Goal: Transaction & Acquisition: Book appointment/travel/reservation

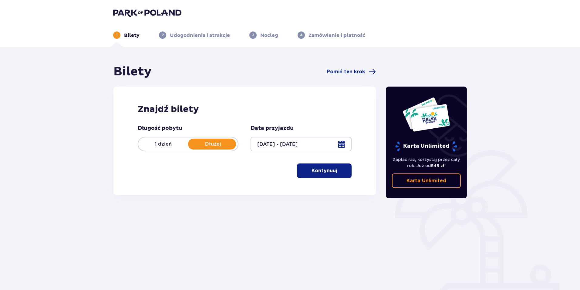
click at [330, 175] on button "Kontynuuj" at bounding box center [324, 171] width 55 height 15
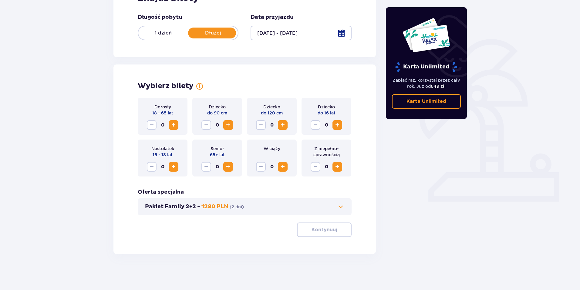
scroll to position [112, 0]
click at [172, 125] on span "Increase" at bounding box center [173, 124] width 7 height 7
drag, startPoint x: 172, startPoint y: 125, endPoint x: 178, endPoint y: 126, distance: 6.2
click at [172, 125] on span "Increase" at bounding box center [173, 124] width 7 height 7
click at [341, 207] on span at bounding box center [340, 206] width 7 height 7
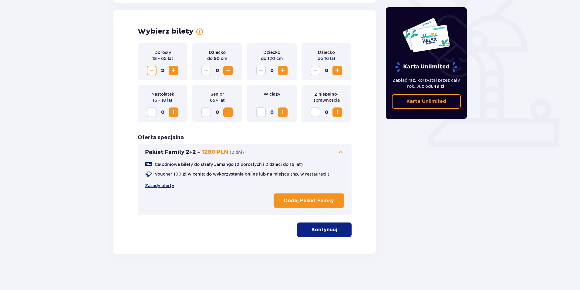
scroll to position [166, 0]
click at [340, 152] on span at bounding box center [340, 152] width 7 height 7
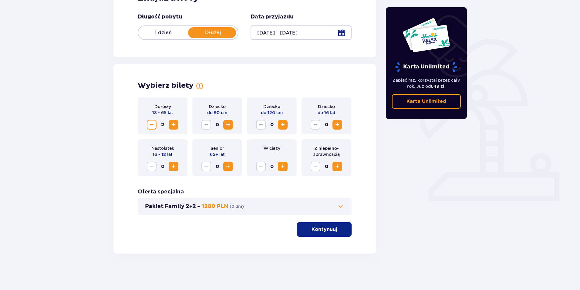
scroll to position [112, 0]
click at [323, 229] on p "Kontynuuj" at bounding box center [323, 229] width 25 height 7
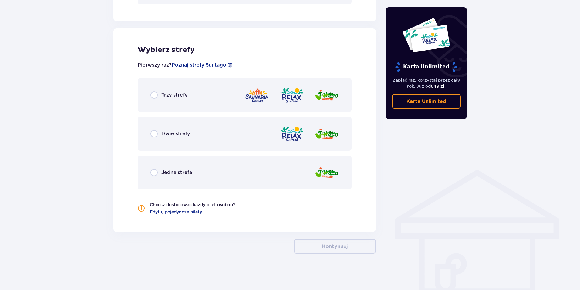
scroll to position [317, 0]
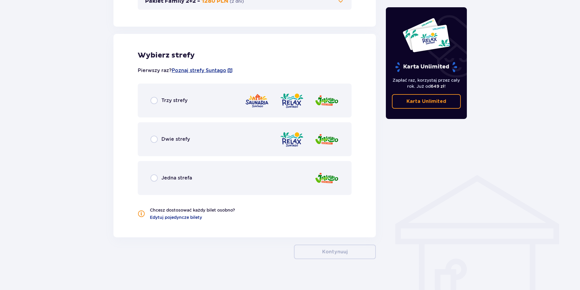
click at [159, 139] on div "Dwie strefy" at bounding box center [169, 139] width 39 height 7
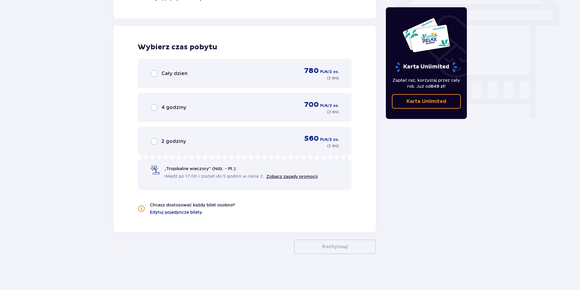
scroll to position [537, 0]
click at [162, 74] on p "Cały dzień" at bounding box center [174, 73] width 26 height 7
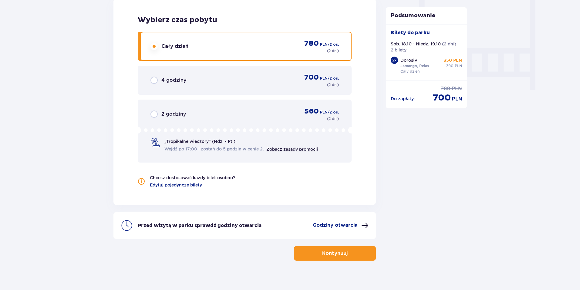
scroll to position [571, 0]
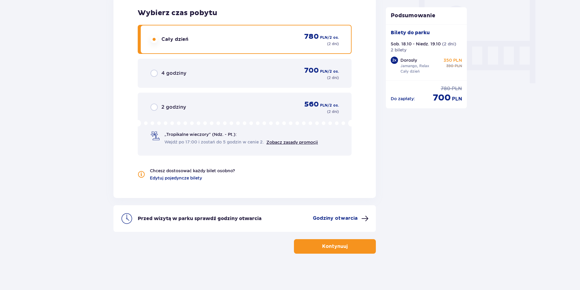
click at [345, 247] on span "button" at bounding box center [348, 246] width 7 height 7
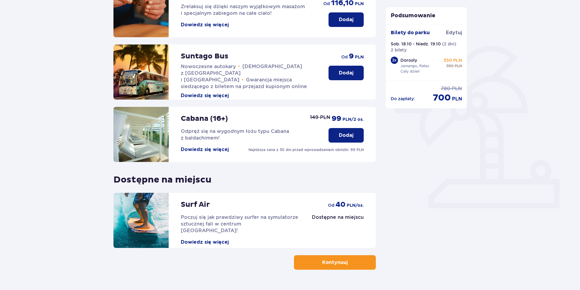
scroll to position [121, 0]
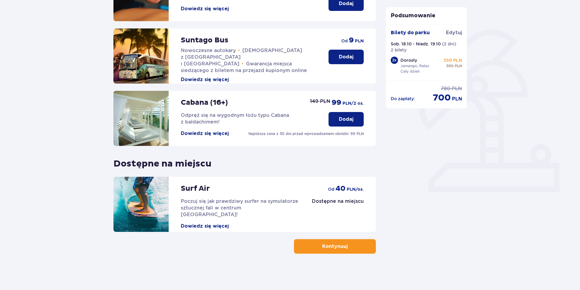
click at [357, 246] on button "Kontynuuj" at bounding box center [335, 247] width 82 height 15
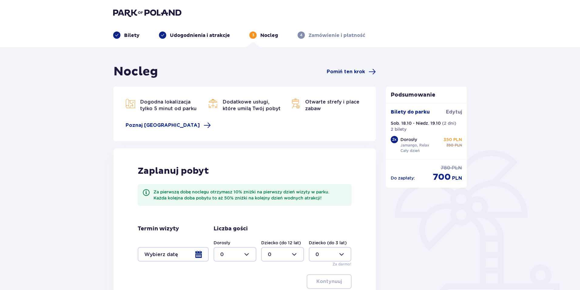
scroll to position [74, 0]
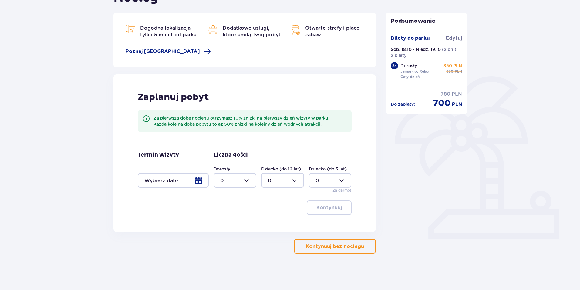
click at [251, 182] on div at bounding box center [234, 180] width 43 height 15
click at [228, 225] on div "2" at bounding box center [234, 224] width 29 height 7
type input "2"
click at [190, 181] on div at bounding box center [173, 180] width 71 height 15
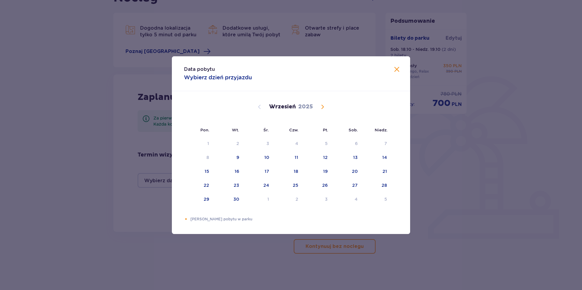
click at [323, 107] on span "Calendar" at bounding box center [322, 106] width 7 height 7
click at [359, 170] on div "18" at bounding box center [347, 171] width 29 height 13
click at [377, 171] on div "Choose niedziela, 19 października 2025 as your check-out date. It’s available." at bounding box center [379, 172] width 4 height 4
type input "[DATE] - [DATE]"
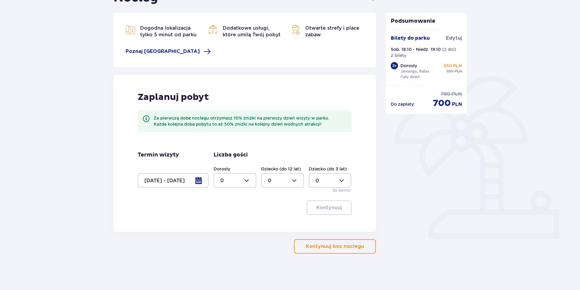
drag, startPoint x: 248, startPoint y: 178, endPoint x: 239, endPoint y: 183, distance: 9.8
click at [247, 178] on div at bounding box center [234, 180] width 43 height 15
click at [228, 225] on div "2" at bounding box center [234, 224] width 29 height 7
type input "2"
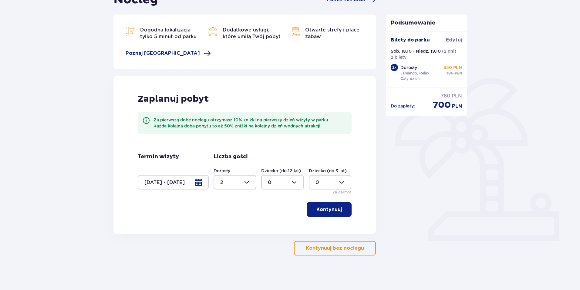
click at [334, 208] on p "Kontynuuj" at bounding box center [328, 209] width 25 height 7
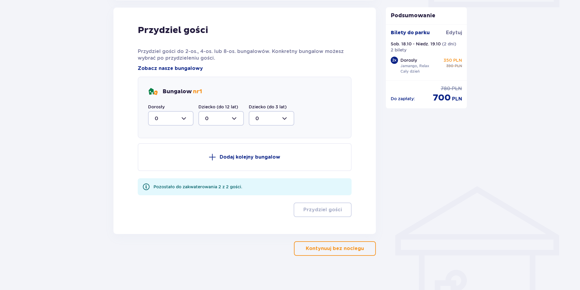
scroll to position [306, 0]
click at [184, 119] on div at bounding box center [170, 118] width 45 height 15
click at [160, 163] on div "2" at bounding box center [171, 162] width 32 height 7
type input "2"
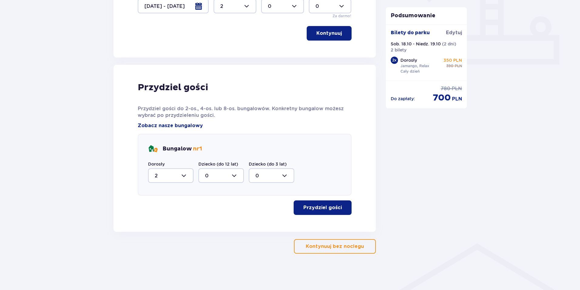
scroll to position [248, 0]
click at [325, 207] on p "Przydziel gości" at bounding box center [322, 208] width 39 height 7
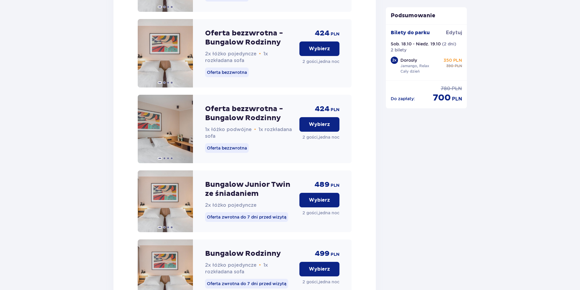
scroll to position [770, 0]
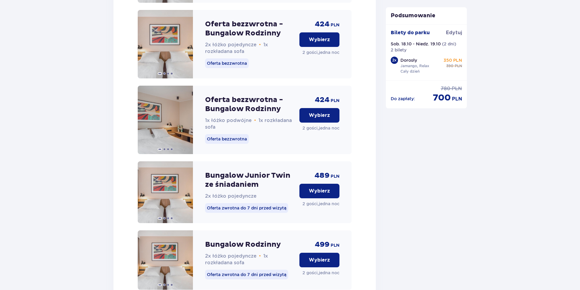
click at [308, 120] on button "Wybierz" at bounding box center [319, 115] width 40 height 15
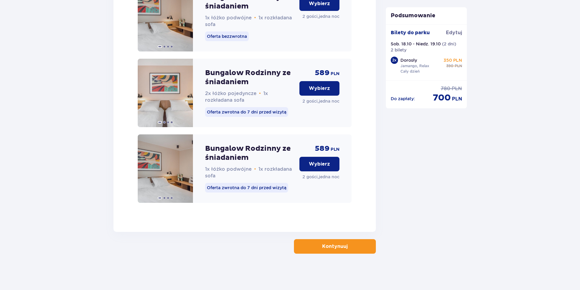
scroll to position [1252, 0]
click at [329, 250] on p "Kontynuuj" at bounding box center [334, 246] width 25 height 7
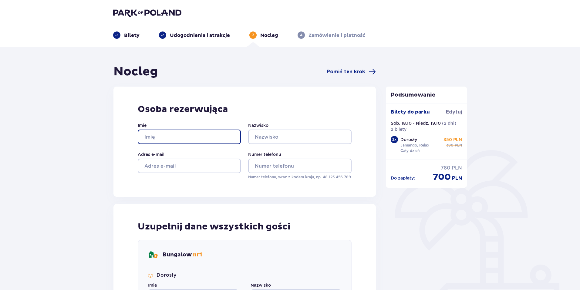
click at [213, 139] on input "Imię" at bounding box center [189, 137] width 103 height 15
click at [209, 139] on input "Imię" at bounding box center [189, 137] width 103 height 15
type input "[PERSON_NAME]"
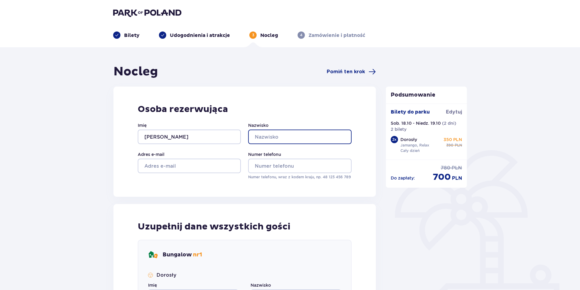
click at [261, 135] on input "Nazwisko" at bounding box center [299, 137] width 103 height 15
type input "[PERSON_NAME]"
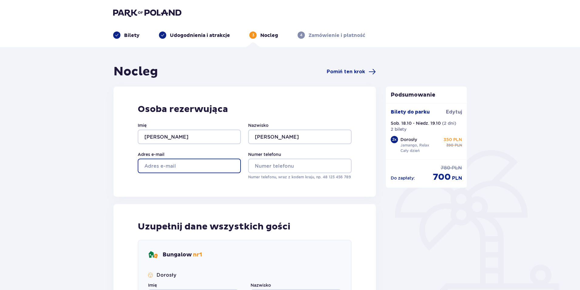
type input "[EMAIL_ADDRESS][DOMAIN_NAME]"
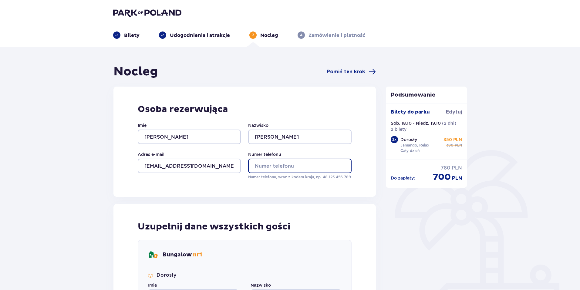
type input "788993040"
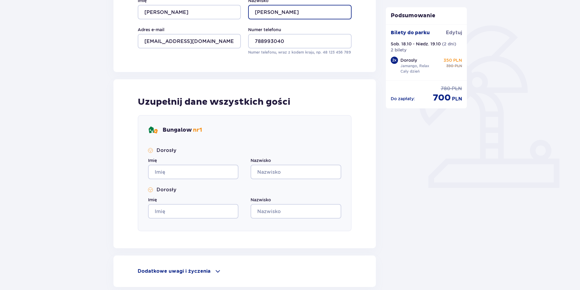
scroll to position [129, 0]
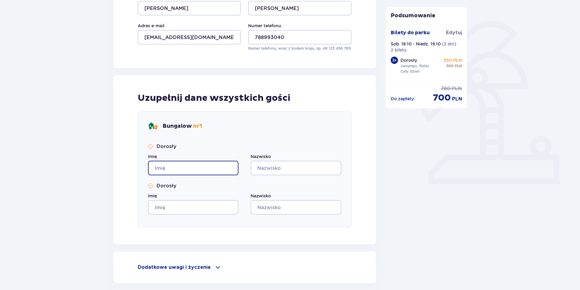
click at [189, 167] on input "Imię" at bounding box center [193, 168] width 90 height 15
type input "[PERSON_NAME]"
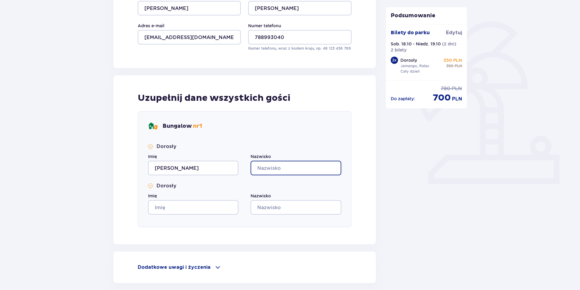
type input "[PERSON_NAME]"
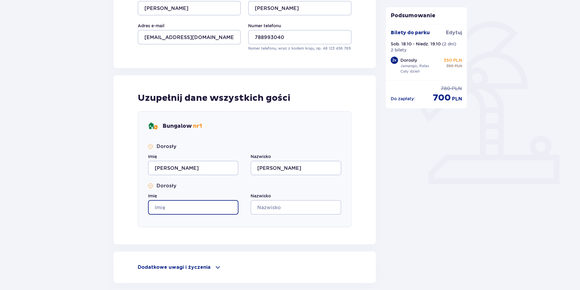
type input "[PERSON_NAME]"
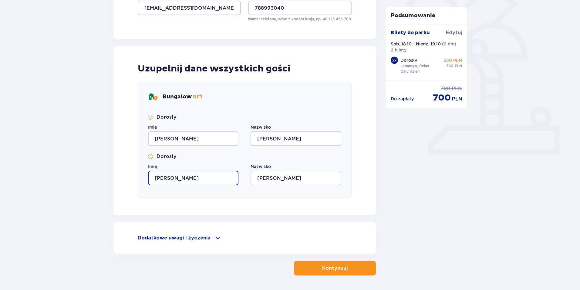
scroll to position [160, 0]
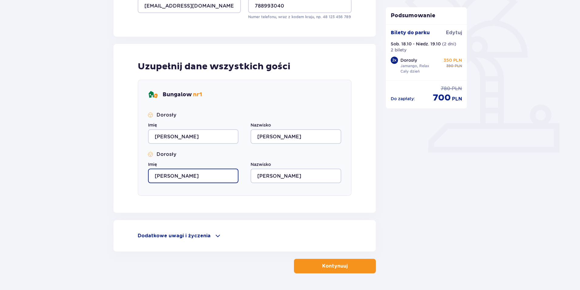
drag, startPoint x: 205, startPoint y: 179, endPoint x: 137, endPoint y: 174, distance: 68.4
click at [137, 174] on div "Uzupełnij dane wszystkich gości Bungalow nr 1 Dorosły Imię damian Nazwisko wasi…" at bounding box center [244, 128] width 262 height 169
type input "dzesika"
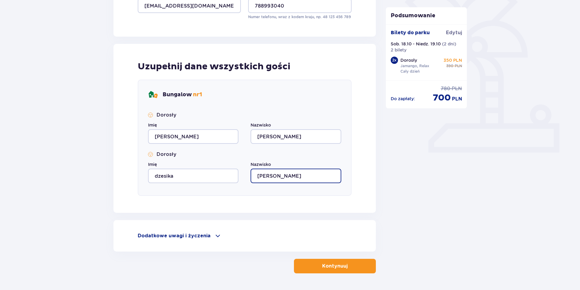
click at [294, 173] on input "[PERSON_NAME]" at bounding box center [295, 176] width 90 height 15
click at [295, 174] on input "[PERSON_NAME]" at bounding box center [295, 176] width 90 height 15
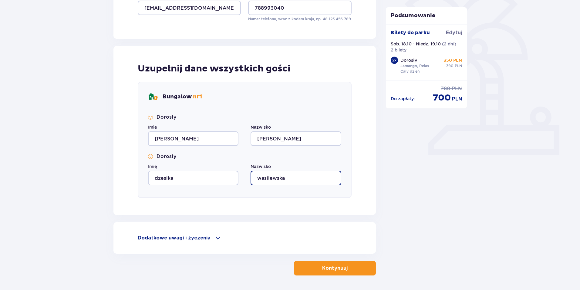
type input "wasilewska"
click at [333, 267] on p "Kontynuuj" at bounding box center [334, 268] width 25 height 7
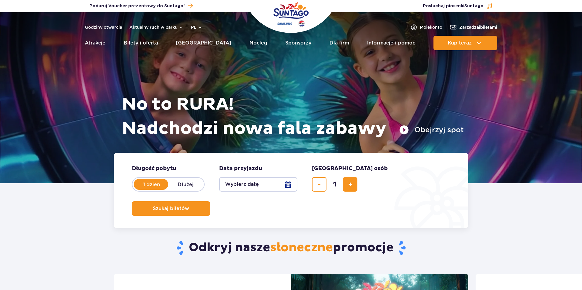
scroll to position [30, 0]
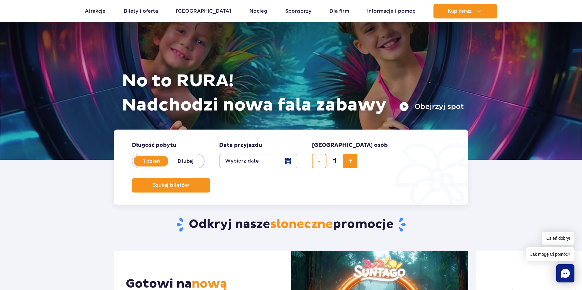
click at [266, 164] on button "Wybierz datę" at bounding box center [258, 161] width 78 height 15
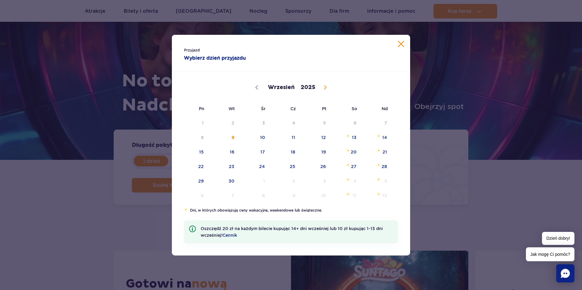
click at [326, 87] on icon at bounding box center [325, 88] width 4 height 4
select select "9"
click at [357, 153] on span "18" at bounding box center [346, 152] width 31 height 14
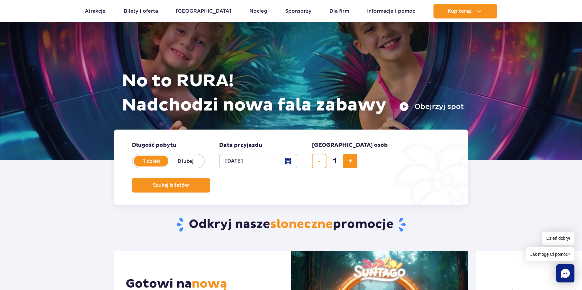
drag, startPoint x: 200, startPoint y: 156, endPoint x: 192, endPoint y: 160, distance: 8.3
click at [197, 156] on label "Dłużej" at bounding box center [185, 161] width 35 height 13
click at [175, 166] on input "Dłużej" at bounding box center [171, 166] width 7 height 1
radio input "false"
radio input "true"
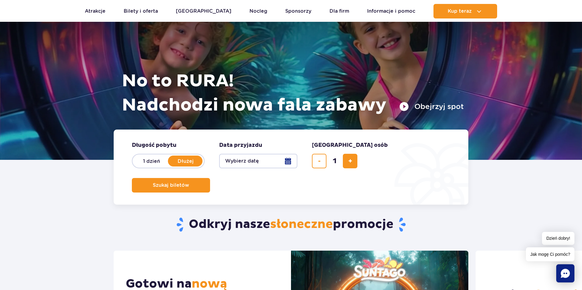
click at [271, 161] on button "Wybierz datę" at bounding box center [258, 161] width 78 height 15
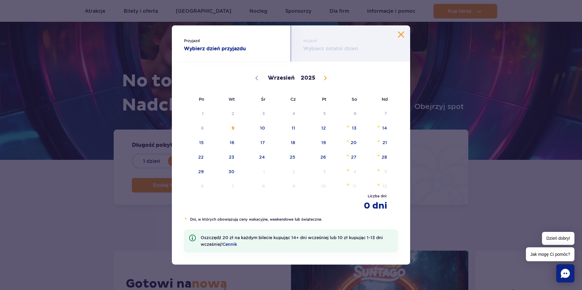
drag, startPoint x: 324, startPoint y: 75, endPoint x: 323, endPoint y: 78, distance: 3.1
click at [324, 75] on span at bounding box center [325, 78] width 10 height 10
select select "9"
click at [357, 142] on span "18" at bounding box center [346, 143] width 31 height 14
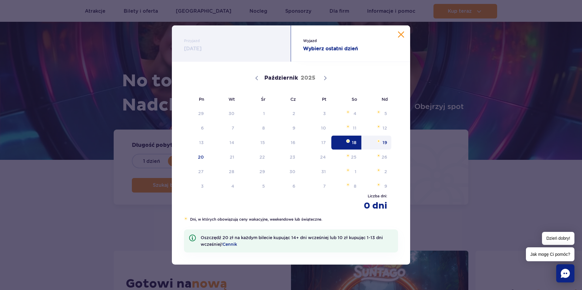
click at [386, 142] on span "19" at bounding box center [376, 143] width 31 height 14
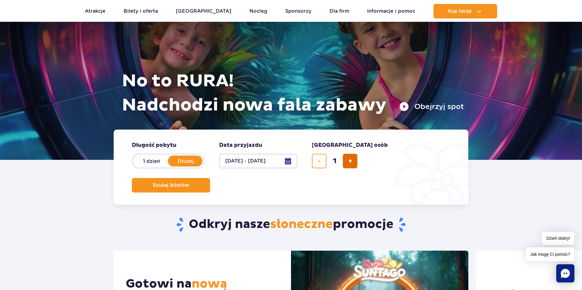
click at [348, 161] on span "dodaj bilet" at bounding box center [350, 161] width 4 height 0
click at [349, 161] on span "dodaj bilet" at bounding box center [350, 161] width 4 height 0
type input "4"
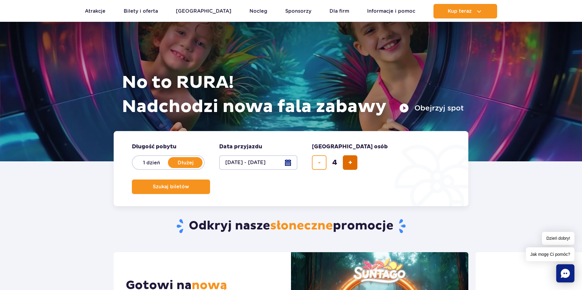
scroll to position [29, 0]
click at [187, 184] on span "Szukaj biletów" at bounding box center [168, 186] width 36 height 5
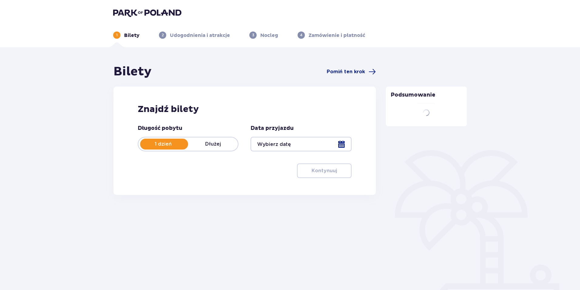
type input "[DATE] - [DATE]"
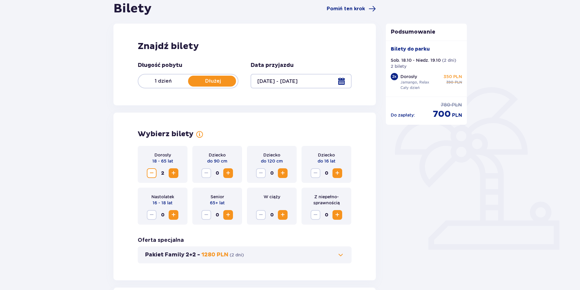
scroll to position [77, 0]
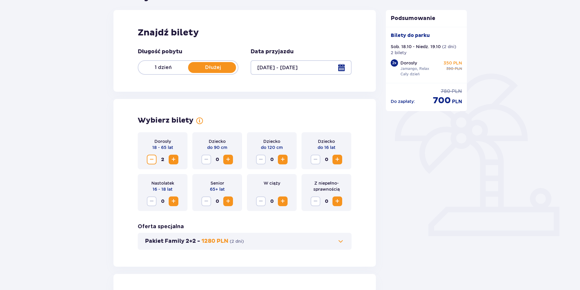
click at [175, 162] on span "Increase" at bounding box center [173, 159] width 7 height 7
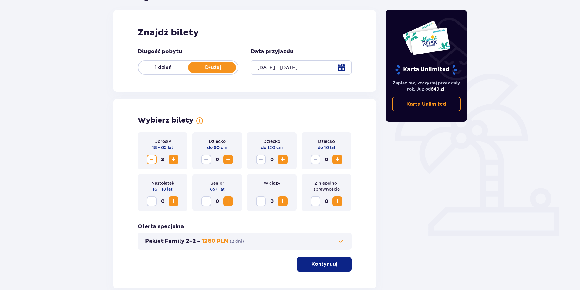
click at [174, 161] on span "Increase" at bounding box center [173, 159] width 7 height 7
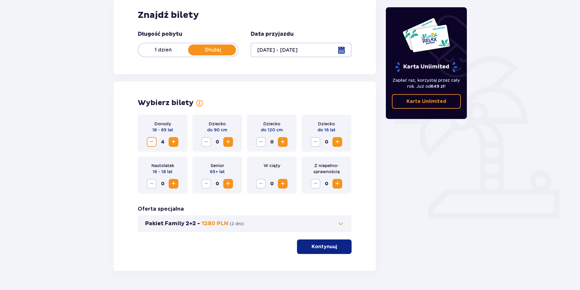
scroll to position [96, 0]
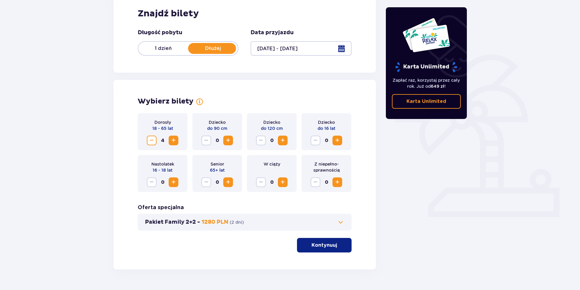
click at [280, 219] on button "Pakiet Family 2+2 - 1280 PLN ( 2 dni )" at bounding box center [244, 222] width 199 height 7
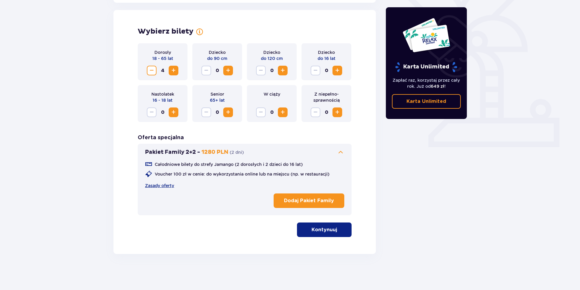
scroll to position [166, 0]
click at [330, 229] on p "Kontynuuj" at bounding box center [323, 229] width 25 height 7
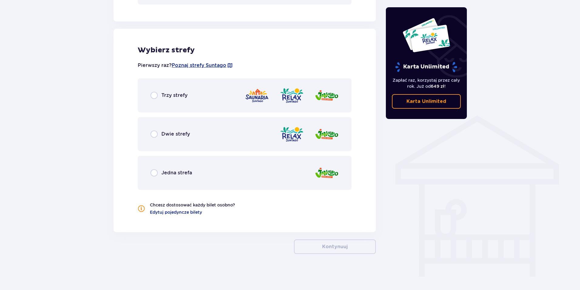
scroll to position [377, 0]
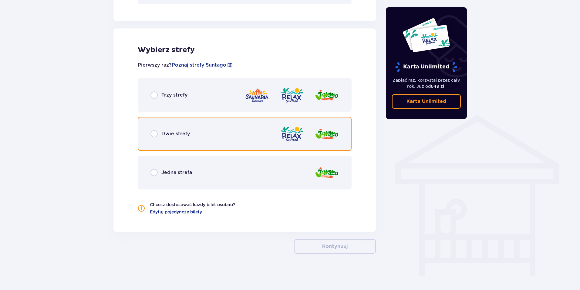
click at [155, 134] on input "radio" at bounding box center [153, 133] width 7 height 7
radio input "true"
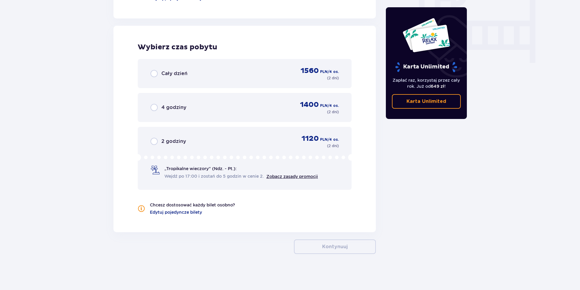
scroll to position [591, 0]
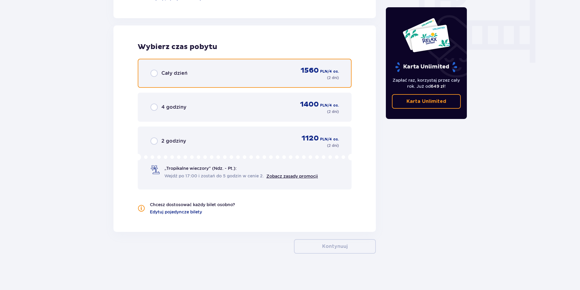
click at [156, 73] on input "radio" at bounding box center [153, 73] width 7 height 7
radio input "true"
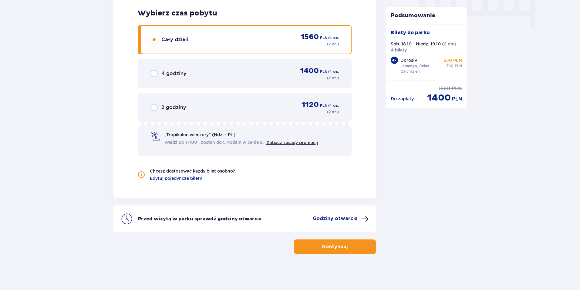
scroll to position [625, 0]
click at [356, 247] on button "Kontynuuj" at bounding box center [335, 247] width 82 height 15
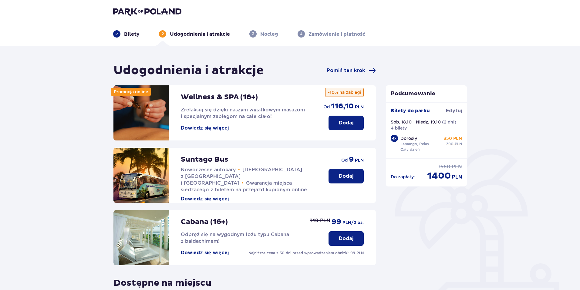
scroll to position [121, 0]
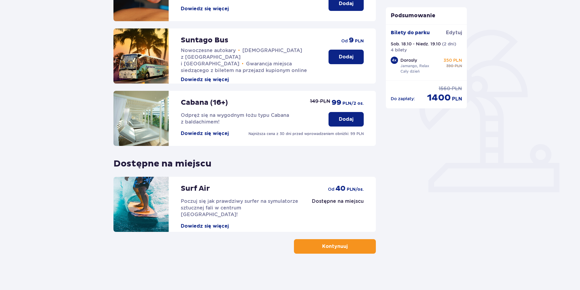
click at [340, 249] on p "Kontynuuj" at bounding box center [334, 246] width 25 height 7
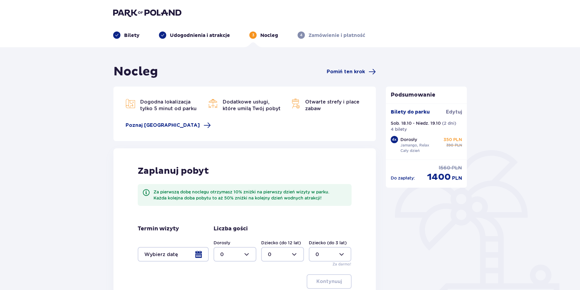
click at [177, 255] on div at bounding box center [173, 254] width 71 height 15
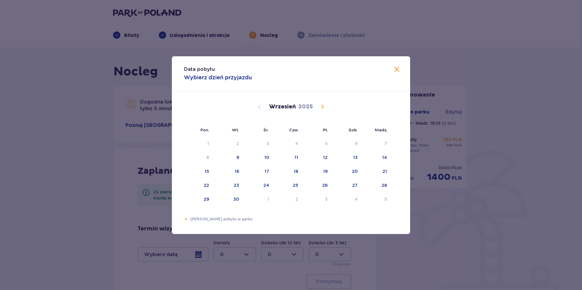
click at [322, 106] on span "Calendar" at bounding box center [322, 106] width 7 height 7
drag, startPoint x: 353, startPoint y: 169, endPoint x: 365, endPoint y: 169, distance: 12.1
click at [353, 169] on div "18" at bounding box center [347, 171] width 29 height 13
click at [382, 172] on div "19" at bounding box center [376, 171] width 29 height 13
type input "[DATE] - [DATE]"
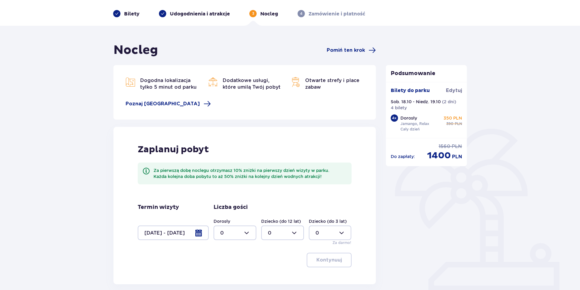
scroll to position [74, 0]
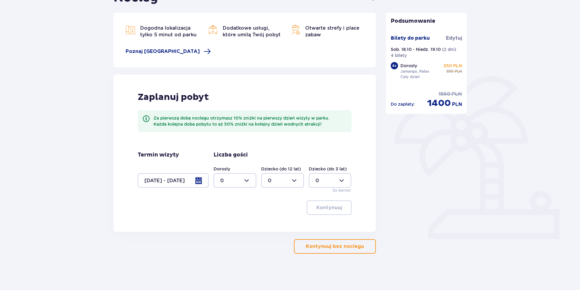
click at [248, 183] on div at bounding box center [234, 180] width 43 height 15
click at [227, 233] on div "4" at bounding box center [234, 236] width 29 height 7
type input "4"
drag, startPoint x: 332, startPoint y: 207, endPoint x: 340, endPoint y: 206, distance: 8.3
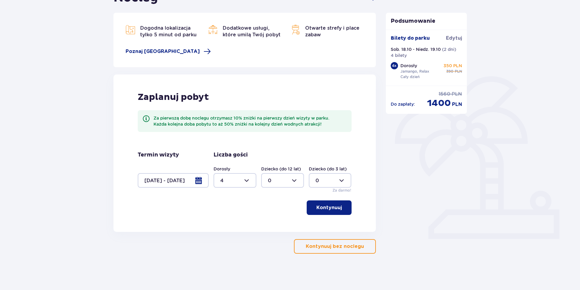
click at [332, 207] on p "Kontynuuj" at bounding box center [328, 208] width 25 height 7
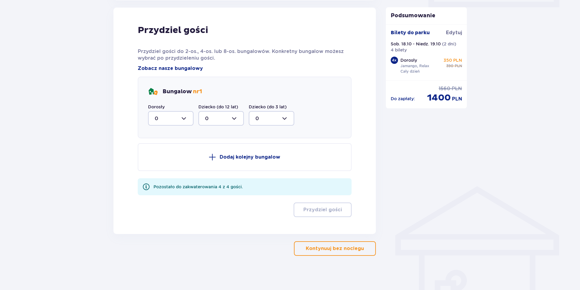
scroll to position [306, 0]
click at [189, 116] on div at bounding box center [170, 118] width 45 height 15
click at [162, 160] on div "2" at bounding box center [171, 162] width 32 height 7
type input "2"
click at [254, 157] on p "Dodaj kolejny bungalow" at bounding box center [250, 157] width 61 height 7
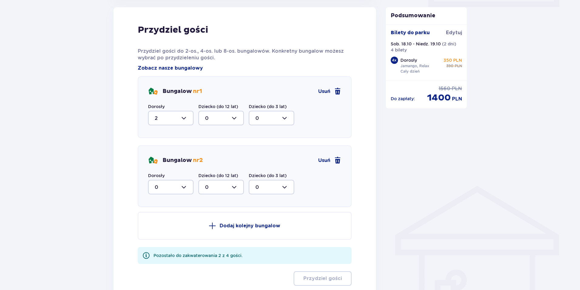
click at [176, 192] on div at bounding box center [170, 187] width 45 height 15
click at [166, 230] on div "2" at bounding box center [171, 231] width 32 height 7
type input "2"
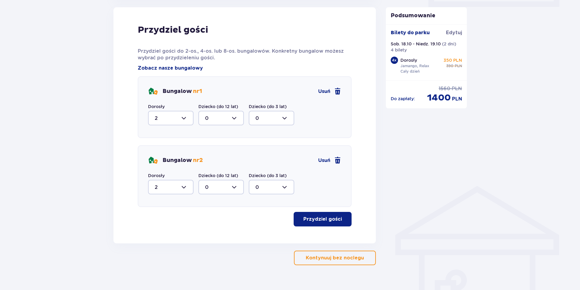
scroll to position [318, 0]
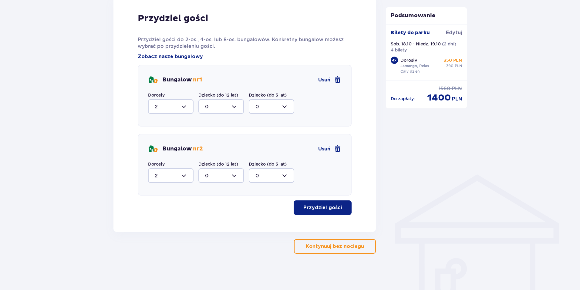
click at [337, 209] on button "Przydziel gości" at bounding box center [322, 208] width 58 height 15
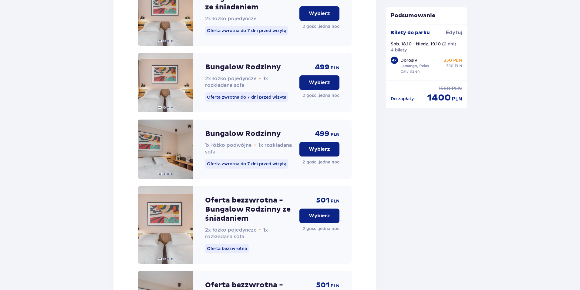
scroll to position [1031, 0]
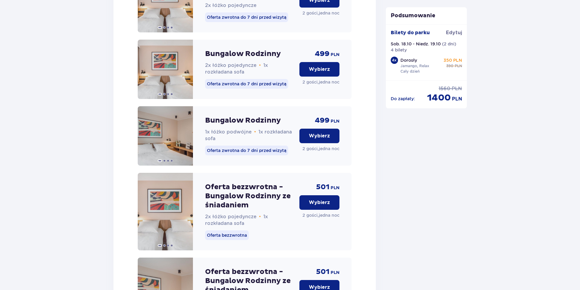
click at [330, 140] on button "Wybierz" at bounding box center [319, 136] width 40 height 15
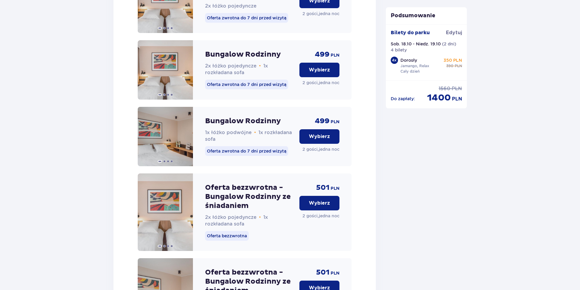
scroll to position [2044, 0]
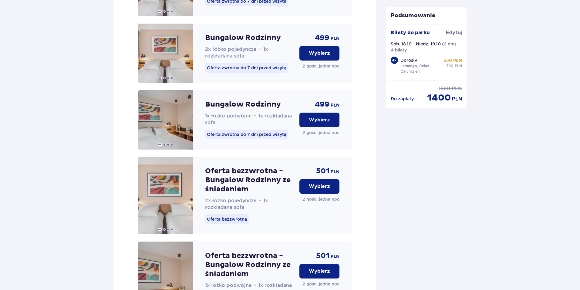
drag, startPoint x: 324, startPoint y: 135, endPoint x: 366, endPoint y: 141, distance: 43.1
click at [324, 123] on p "Wybierz" at bounding box center [319, 120] width 21 height 7
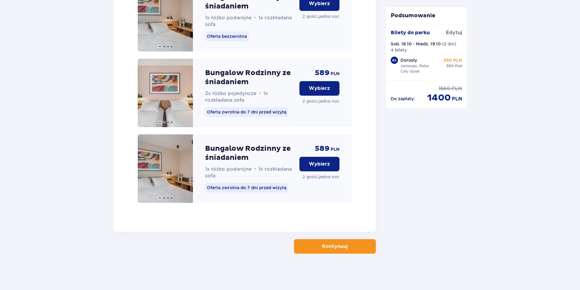
scroll to position [2324, 0]
click at [343, 248] on button "Kontynuuj" at bounding box center [335, 247] width 82 height 15
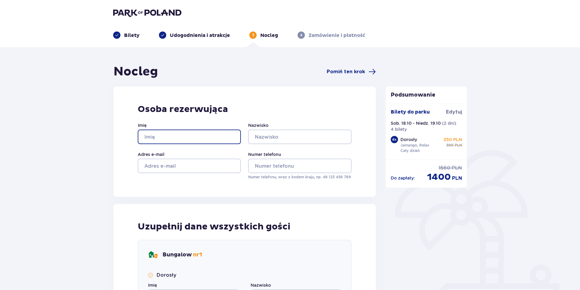
click at [177, 138] on input "Imię" at bounding box center [189, 137] width 103 height 15
type input "[PERSON_NAME]"
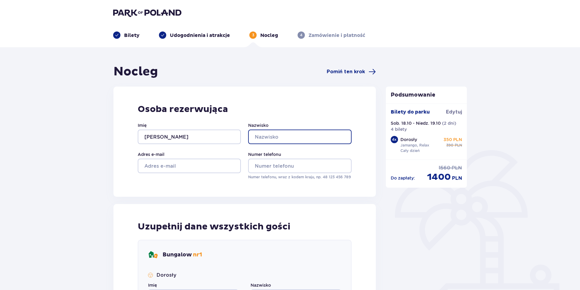
type input "[PERSON_NAME]"
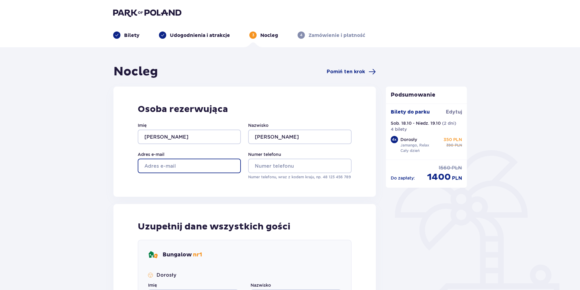
type input "[EMAIL_ADDRESS][DOMAIN_NAME]"
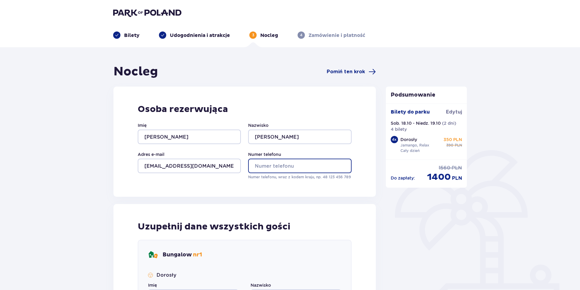
type input "788993040"
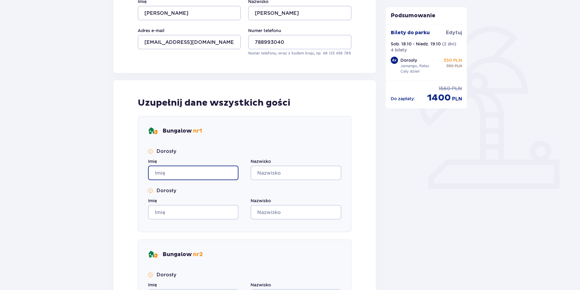
click at [211, 175] on input "Imię" at bounding box center [193, 173] width 90 height 15
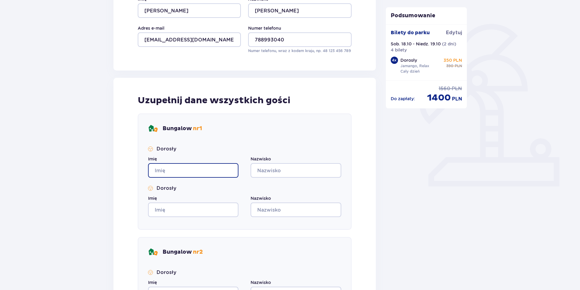
click at [206, 171] on input "Imię" at bounding box center [193, 170] width 90 height 15
type input "[PERSON_NAME]"
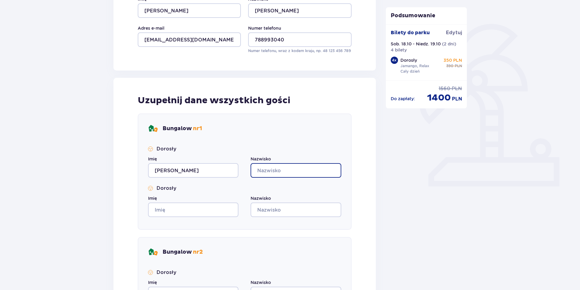
type input "[PERSON_NAME]"
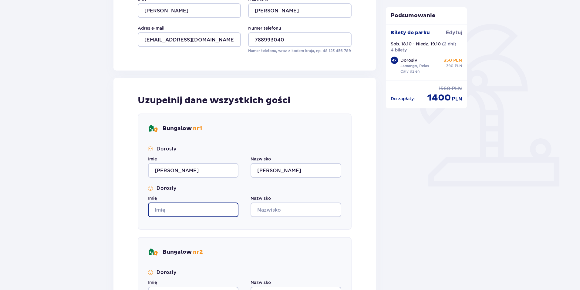
type input "[PERSON_NAME]"
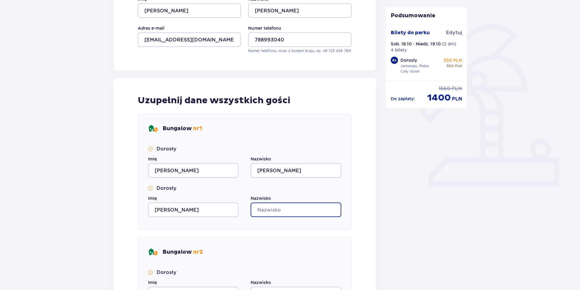
type input "[PERSON_NAME]"
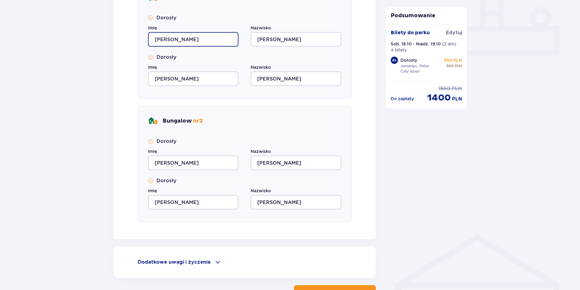
scroll to position [304, 0]
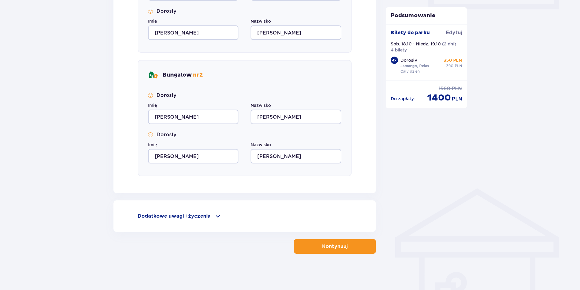
click at [329, 244] on p "Kontynuuj" at bounding box center [334, 246] width 25 height 7
